Goal: Task Accomplishment & Management: Manage account settings

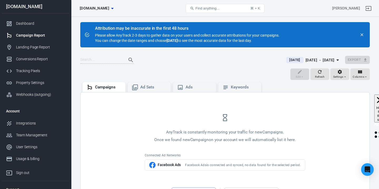
click at [39, 68] on div "Tracking Pixels" at bounding box center [40, 71] width 49 height 6
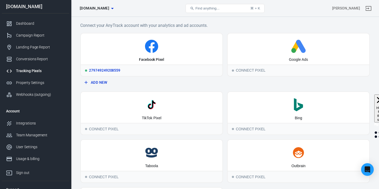
click at [167, 54] on div "Facebook Pixel" at bounding box center [152, 48] width 142 height 31
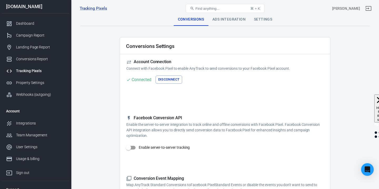
click at [133, 149] on input "Enable server-to-server tracking" at bounding box center [129, 148] width 30 height 10
checkbox input "true"
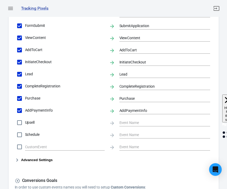
scroll to position [228, 0]
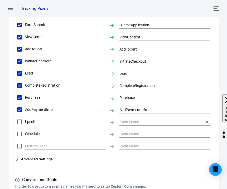
click at [131, 123] on input "text" at bounding box center [160, 122] width 83 height 7
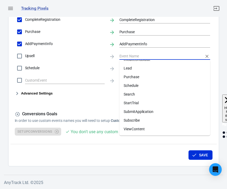
scroll to position [299, 0]
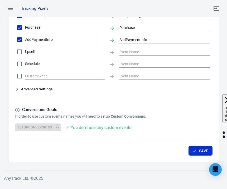
click at [90, 92] on div "Advanced Settings" at bounding box center [114, 89] width 198 height 6
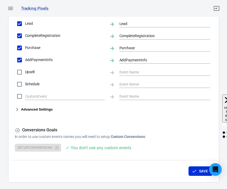
scroll to position [279, 0]
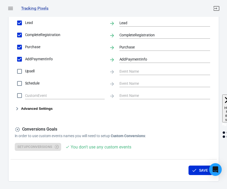
click at [22, 110] on button "Advanced Settings" at bounding box center [34, 109] width 38 height 6
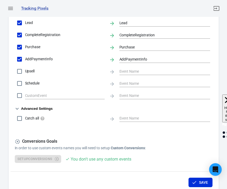
click at [19, 119] on input "Catch all" at bounding box center [19, 118] width 11 height 11
click at [20, 118] on input "Catch all" at bounding box center [19, 118] width 11 height 11
checkbox input "false"
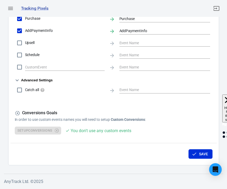
scroll to position [311, 0]
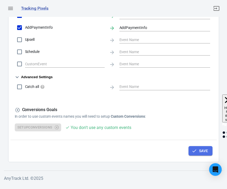
click at [198, 148] on button "Save" at bounding box center [200, 151] width 24 height 10
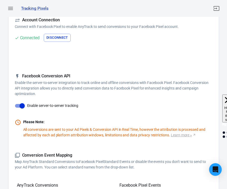
scroll to position [0, 0]
